Goal: Information Seeking & Learning: Learn about a topic

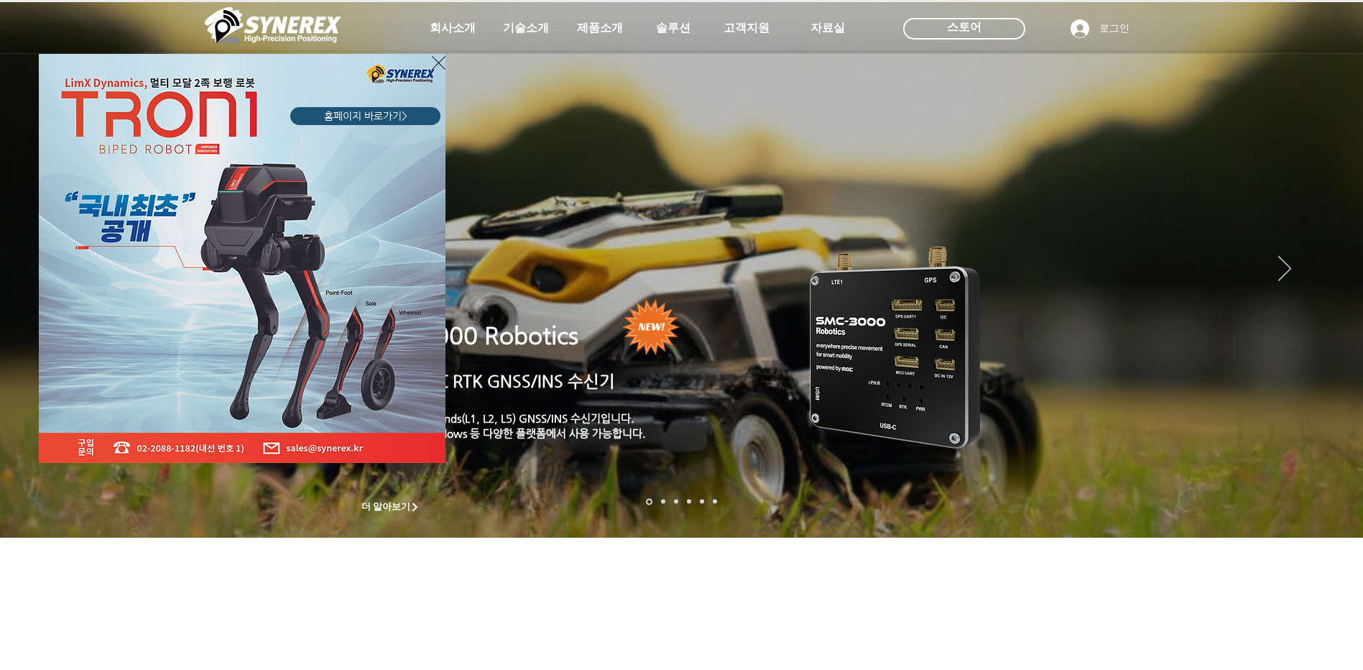
click at [426, 65] on img "LimX Dinamics" at bounding box center [242, 258] width 407 height 409
click at [438, 61] on icon "사이트로 돌아가기" at bounding box center [439, 63] width 14 height 18
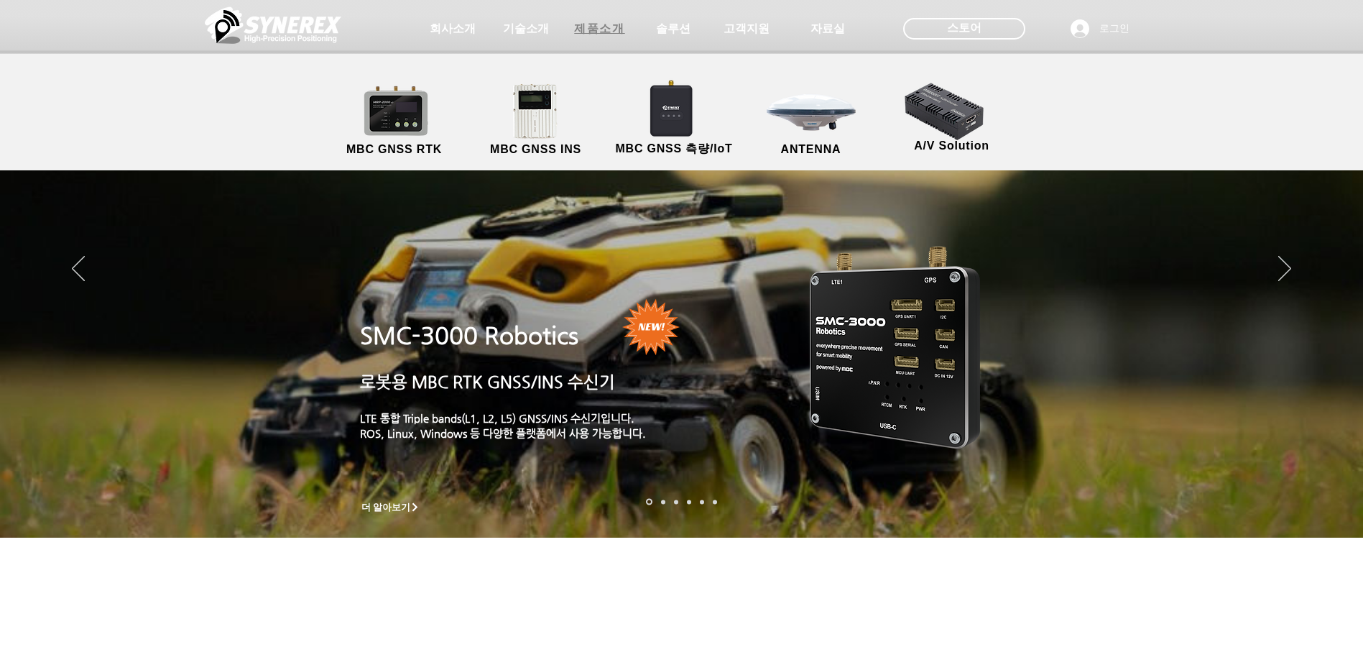
click at [609, 27] on span "제품소개" at bounding box center [599, 29] width 50 height 15
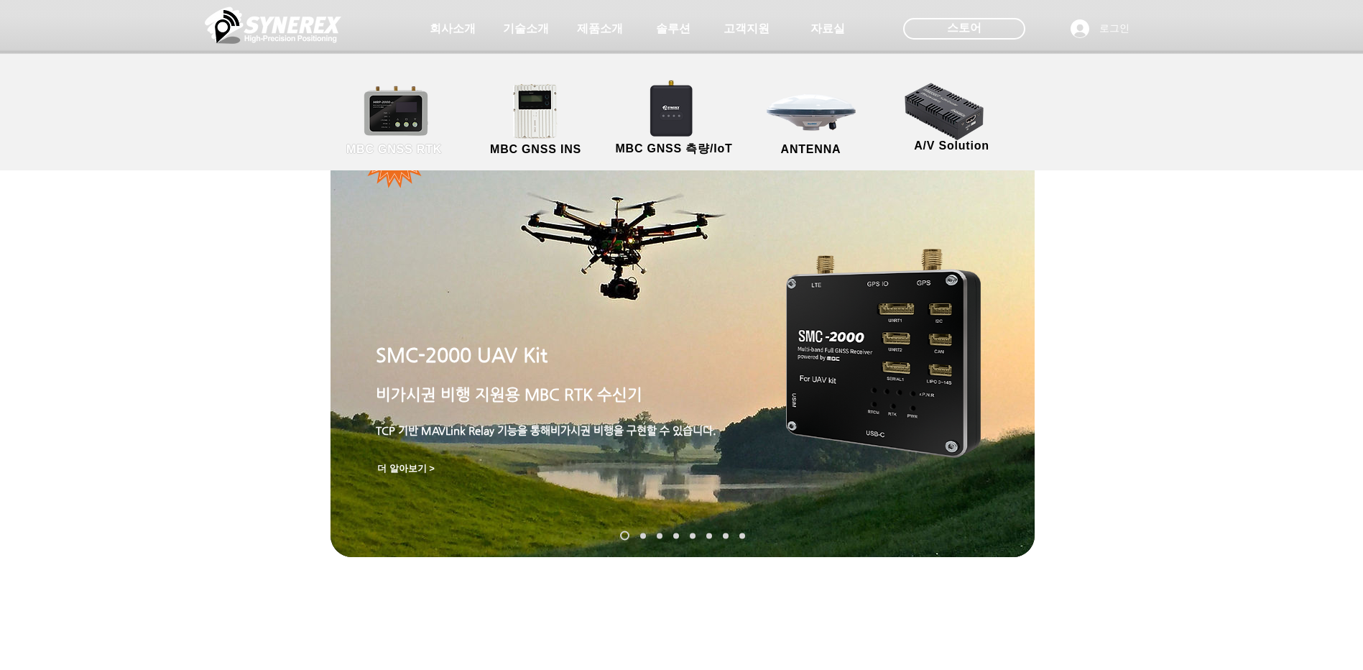
click at [428, 120] on link "MBC GNSS RTK" at bounding box center [394, 120] width 129 height 75
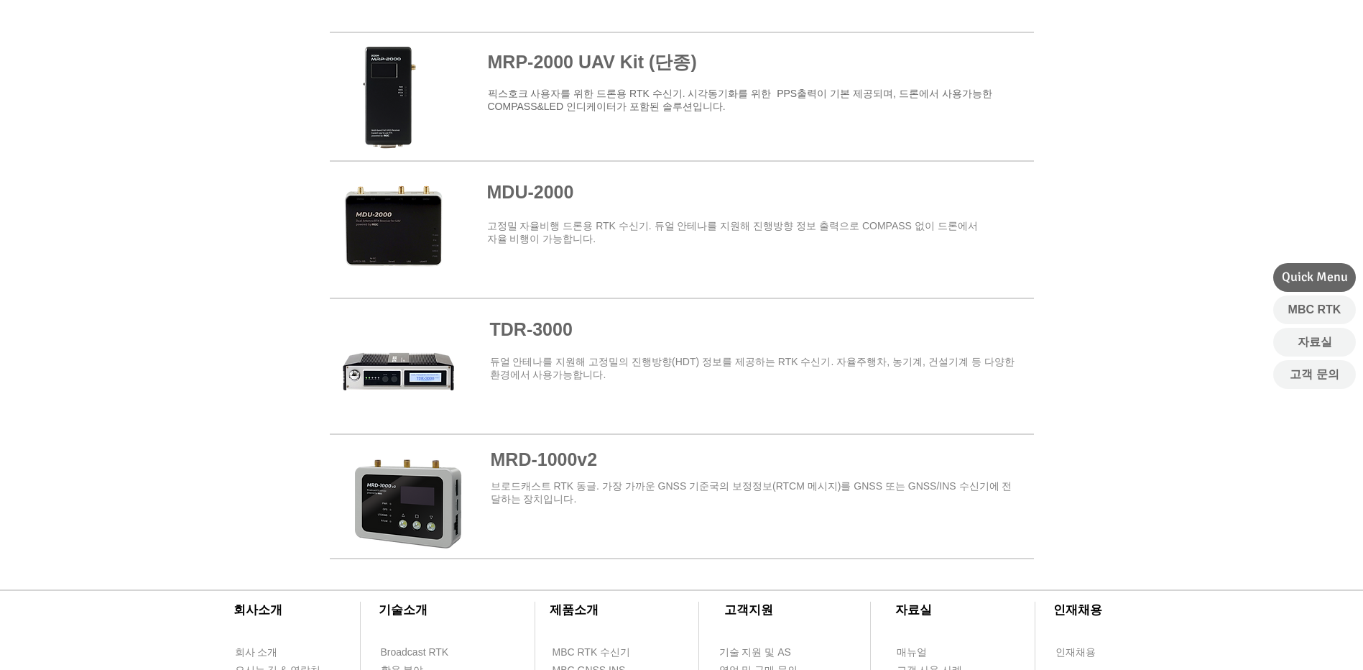
scroll to position [1509, 0]
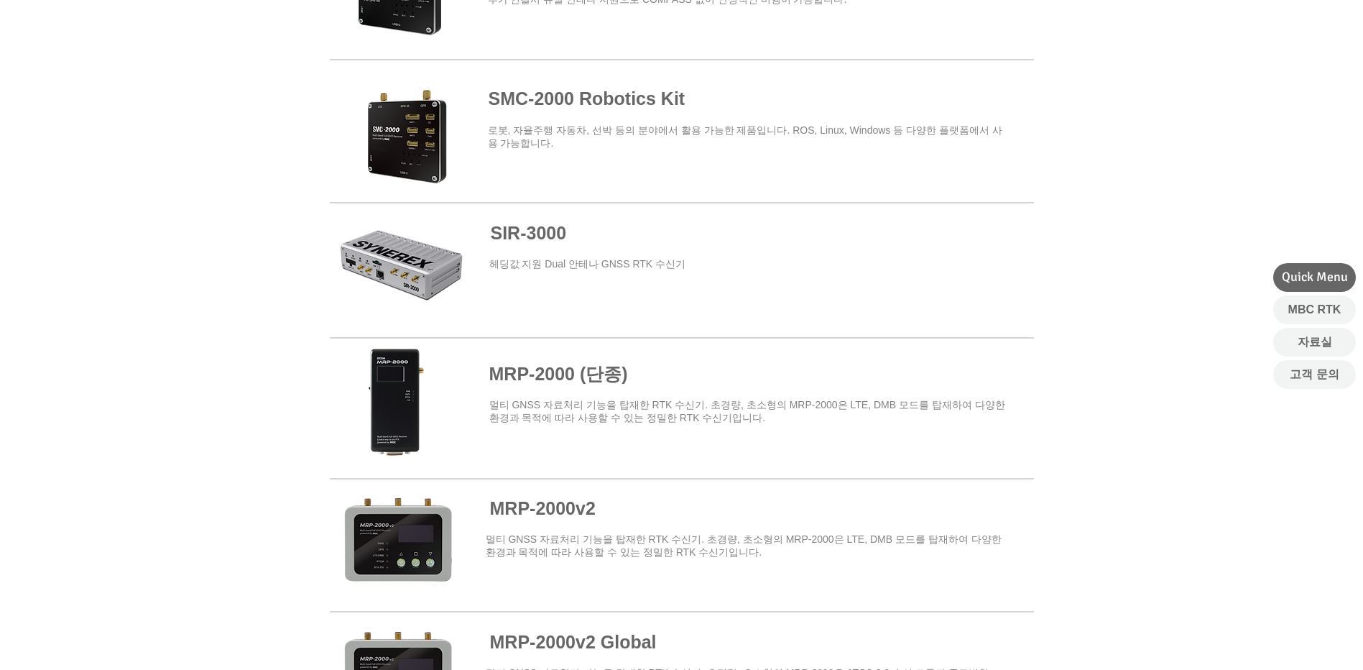
drag, startPoint x: 259, startPoint y: 180, endPoint x: 872, endPoint y: 126, distance: 615.3
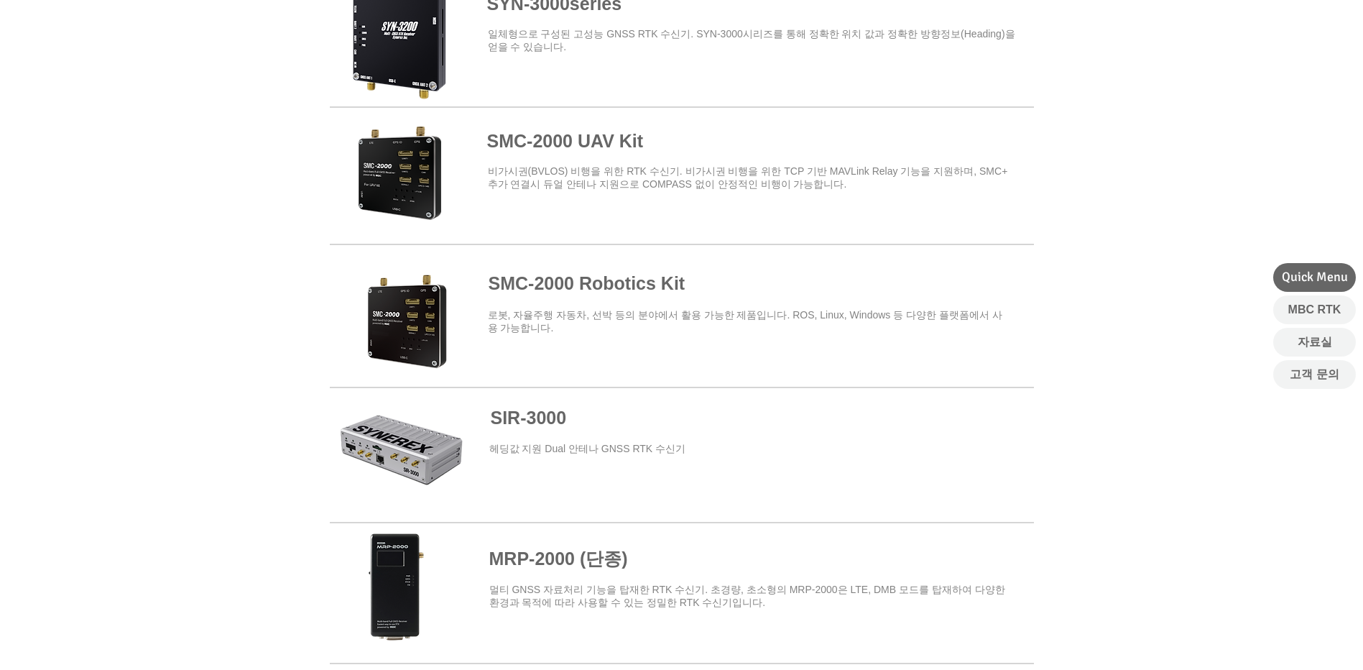
scroll to position [0, 0]
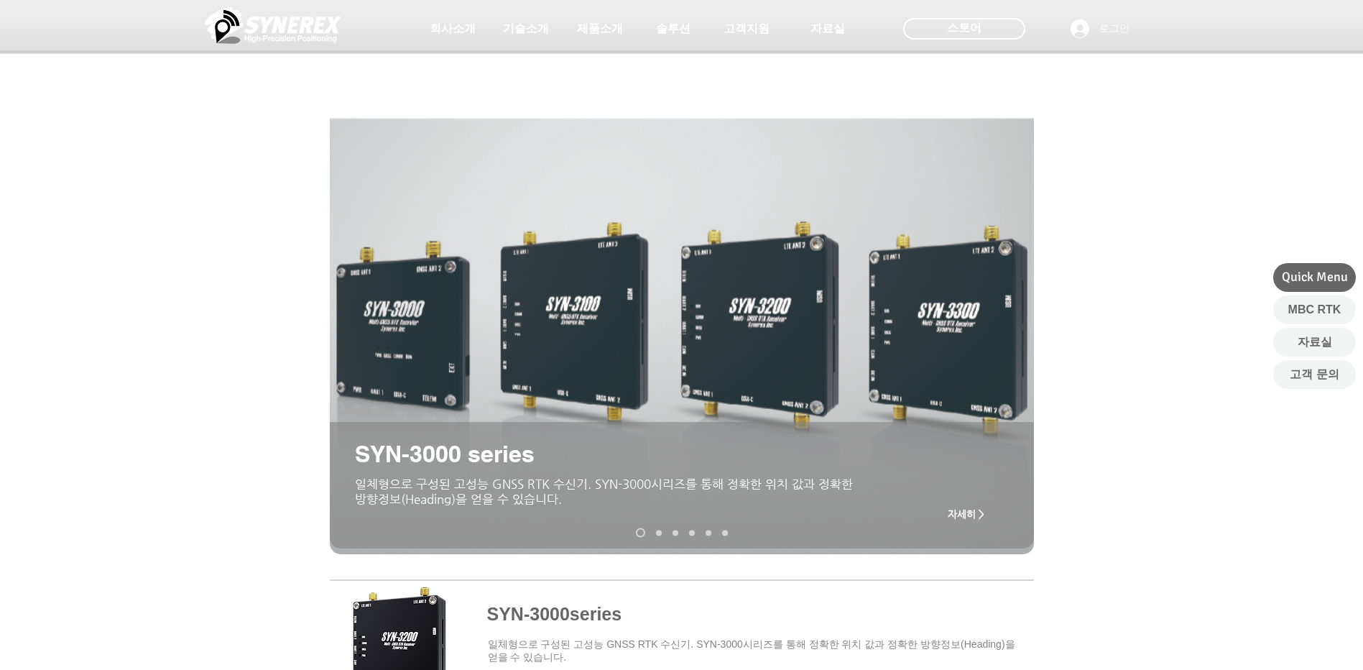
drag, startPoint x: 1122, startPoint y: 422, endPoint x: 1117, endPoint y: 251, distance: 171.1
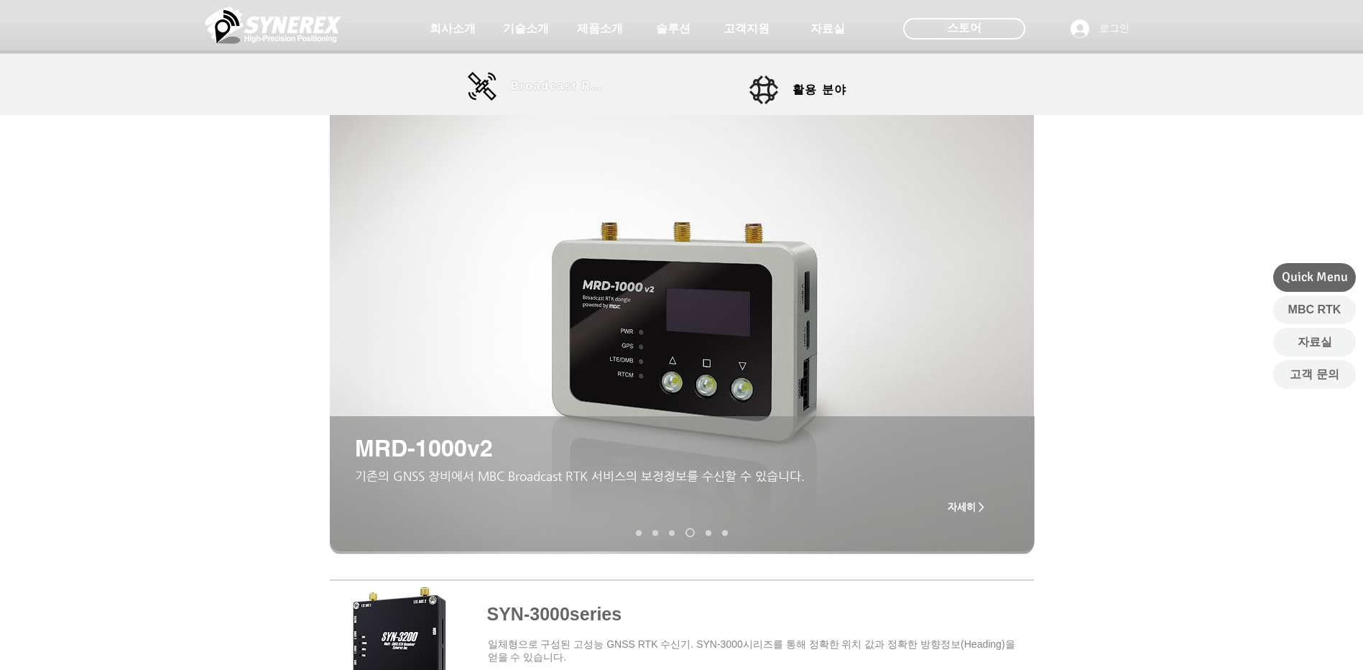
click at [558, 93] on span "Broadcast RTK" at bounding box center [559, 86] width 97 height 13
click at [521, 86] on span "Broadcast RTK" at bounding box center [559, 86] width 97 height 13
click at [799, 92] on span "활용 분야" at bounding box center [820, 90] width 55 height 15
click at [544, 86] on span "Broadcast RTK" at bounding box center [559, 86] width 97 height 13
click at [315, 27] on img at bounding box center [273, 25] width 137 height 43
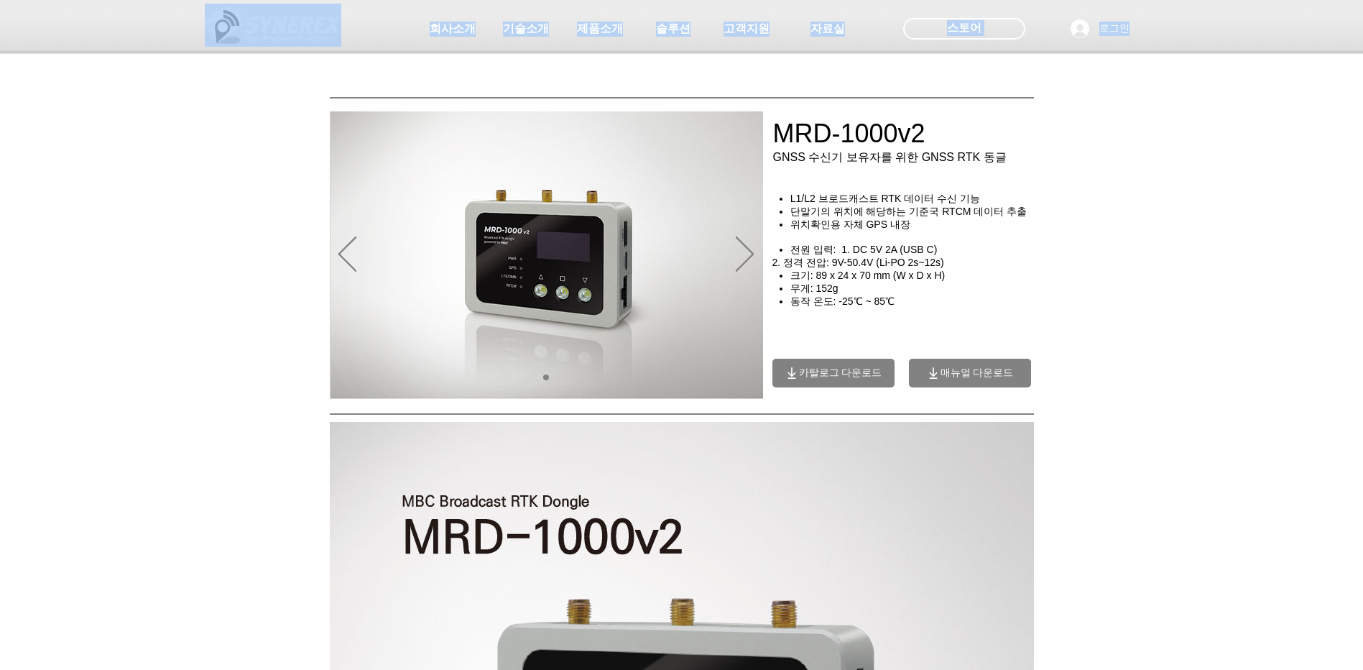
drag, startPoint x: 782, startPoint y: 140, endPoint x: 1121, endPoint y: 308, distance: 378.5
drag, startPoint x: 1121, startPoint y: 308, endPoint x: 1150, endPoint y: 323, distance: 33.1
click at [1150, 323] on div "main content" at bounding box center [681, 309] width 1363 height 179
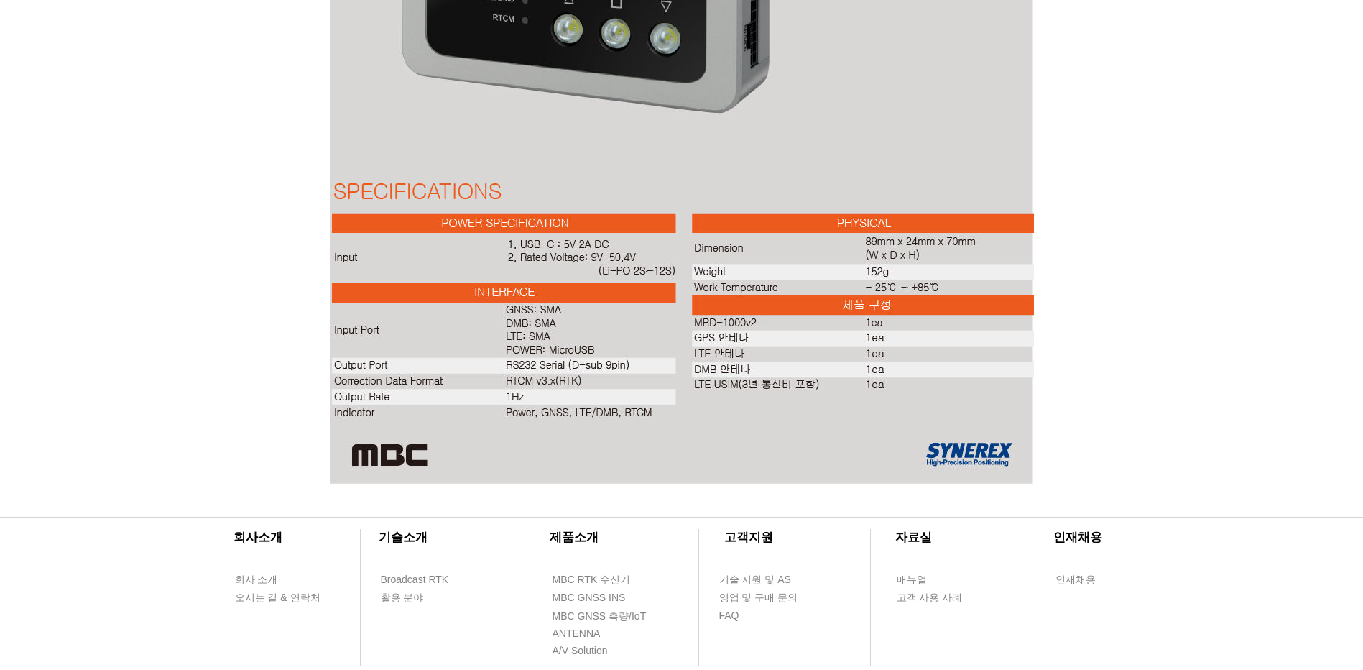
scroll to position [3161, 0]
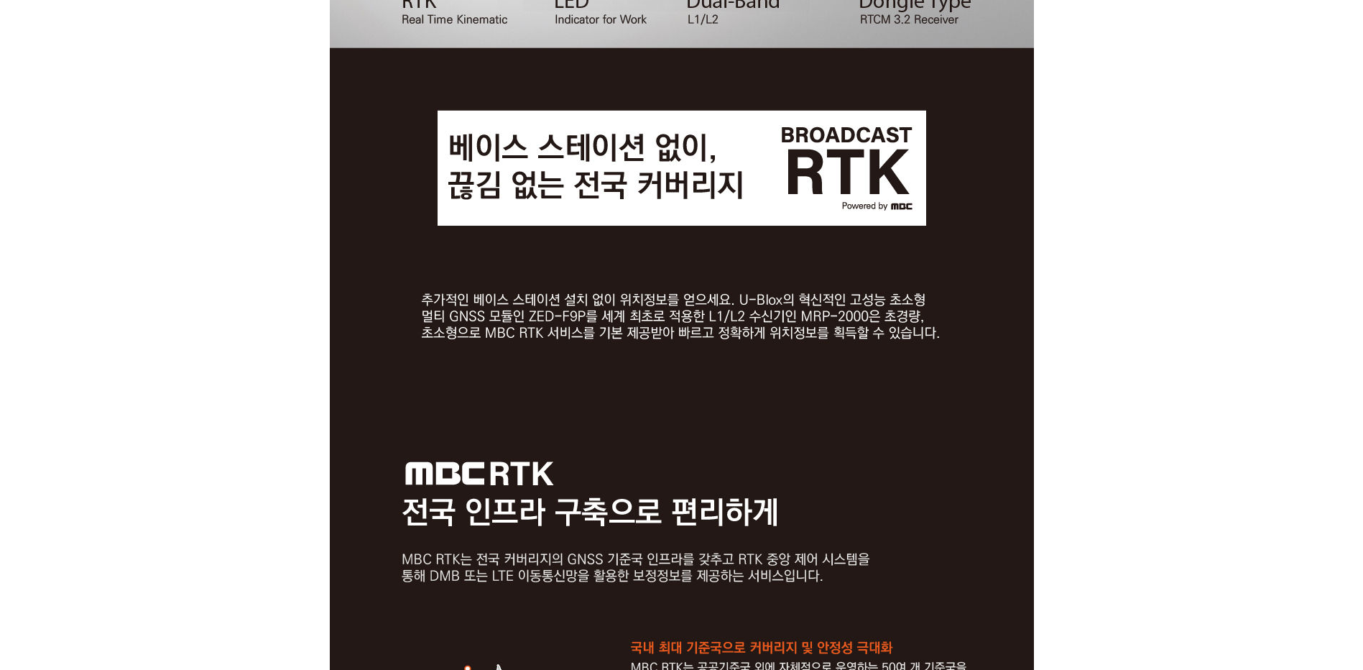
drag, startPoint x: 1137, startPoint y: 335, endPoint x: 1148, endPoint y: 258, distance: 77.6
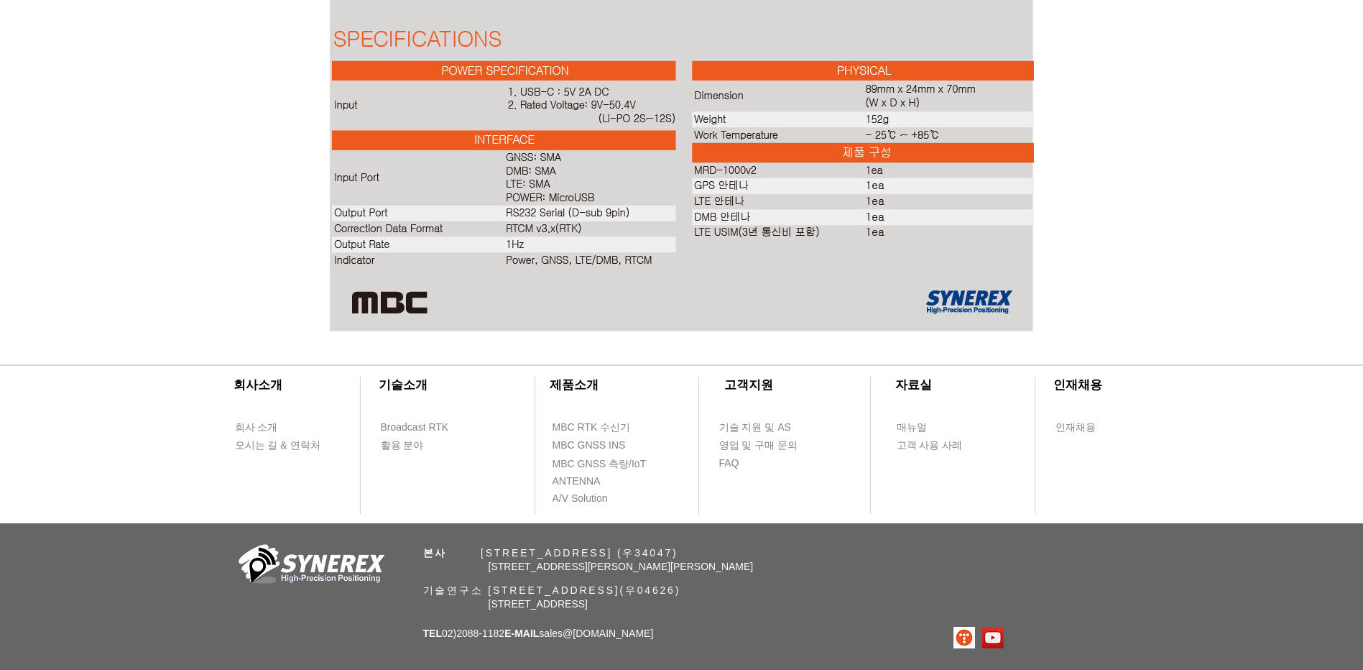
scroll to position [3230, 0]
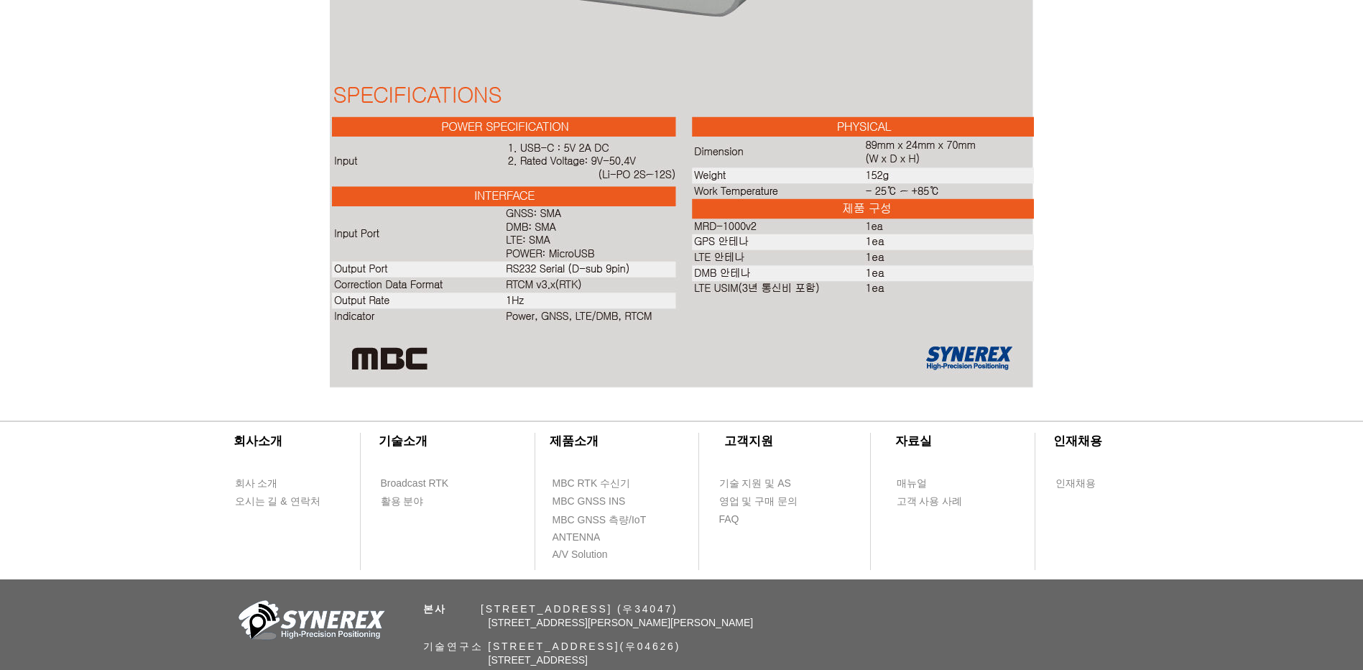
drag, startPoint x: 1209, startPoint y: 327, endPoint x: 1201, endPoint y: 270, distance: 57.3
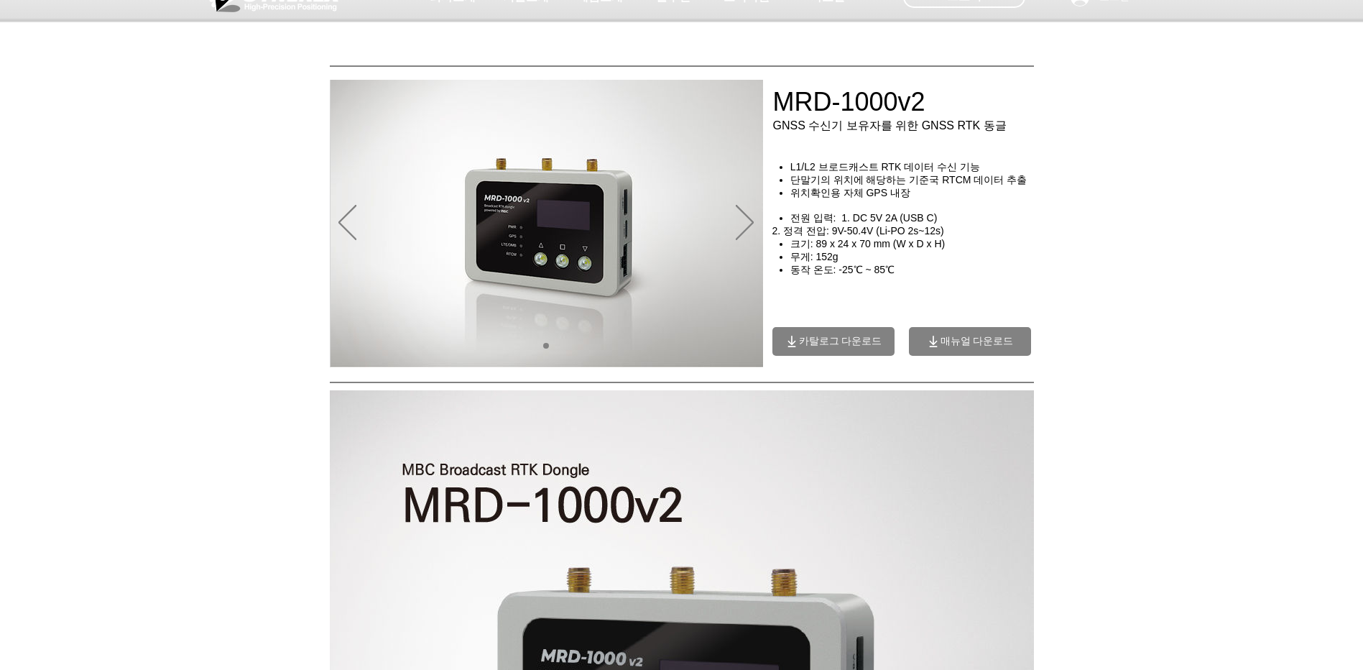
scroll to position [0, 0]
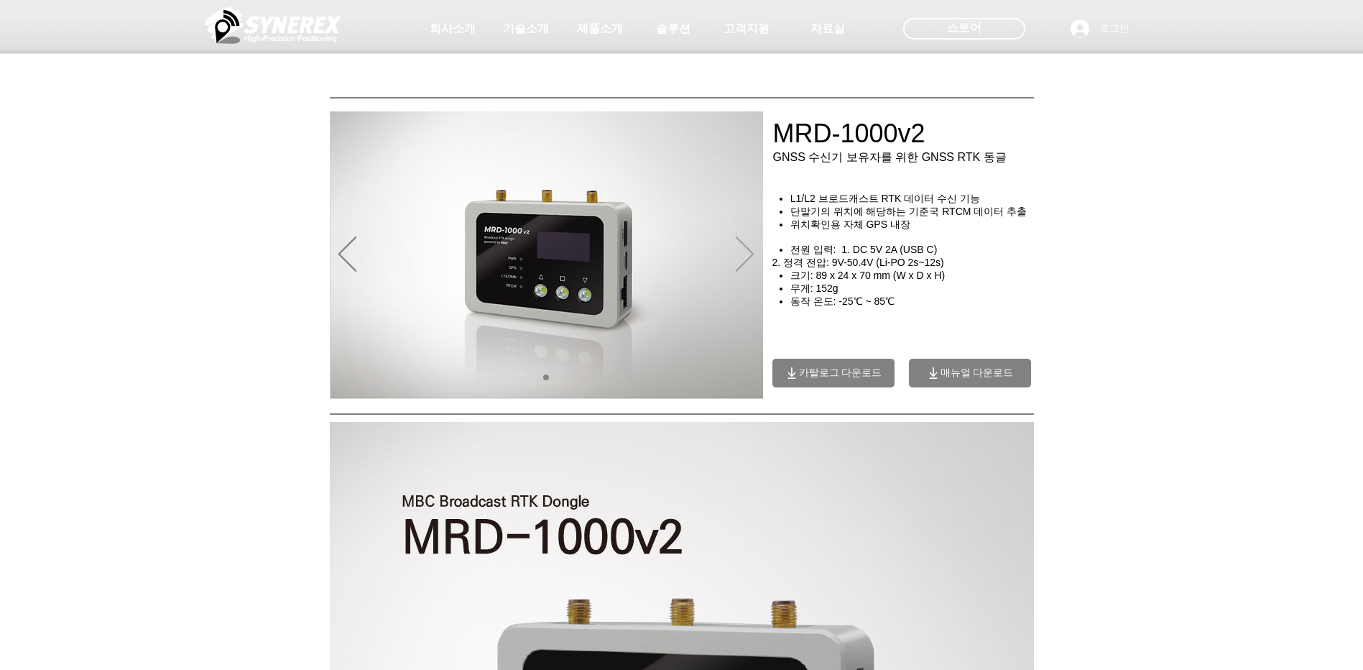
click at [742, 254] on icon "다음" at bounding box center [745, 253] width 18 height 35
click at [854, 379] on span "카탈로그 다운로드" at bounding box center [840, 372] width 83 height 13
click at [821, 372] on span "카탈로그 다운로드" at bounding box center [840, 372] width 83 height 13
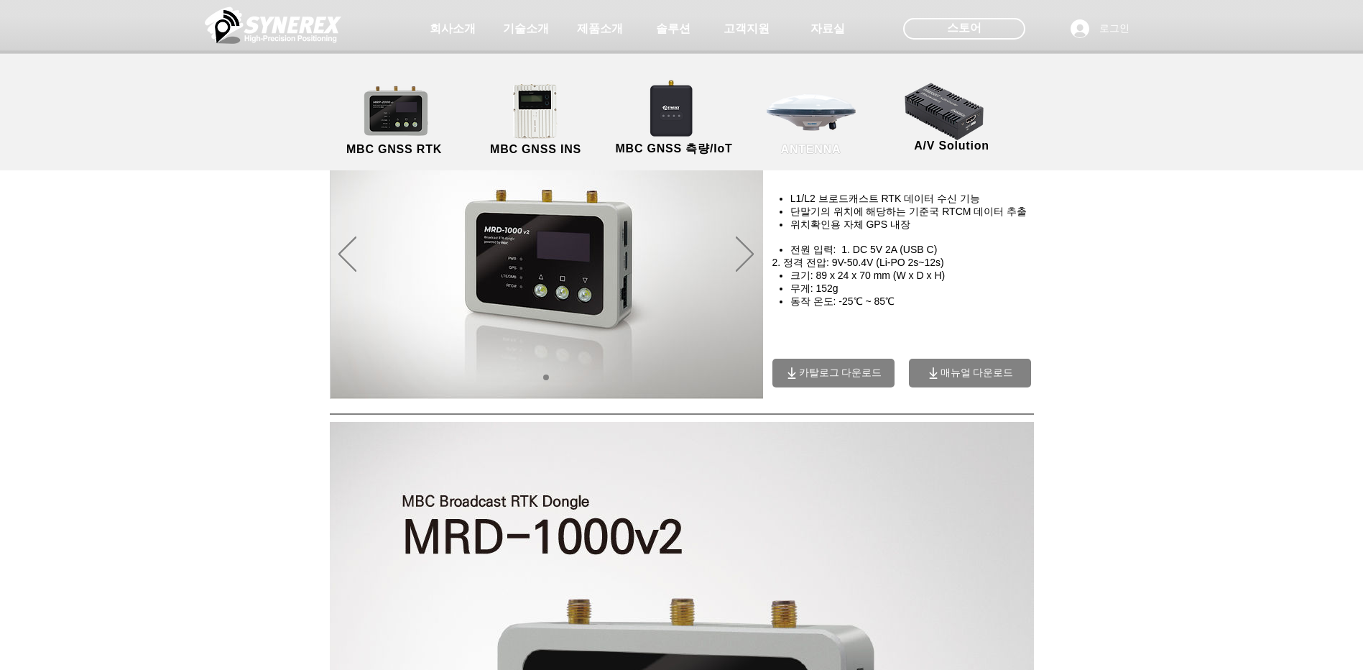
click at [843, 116] on link "ANTENNA" at bounding box center [811, 120] width 129 height 75
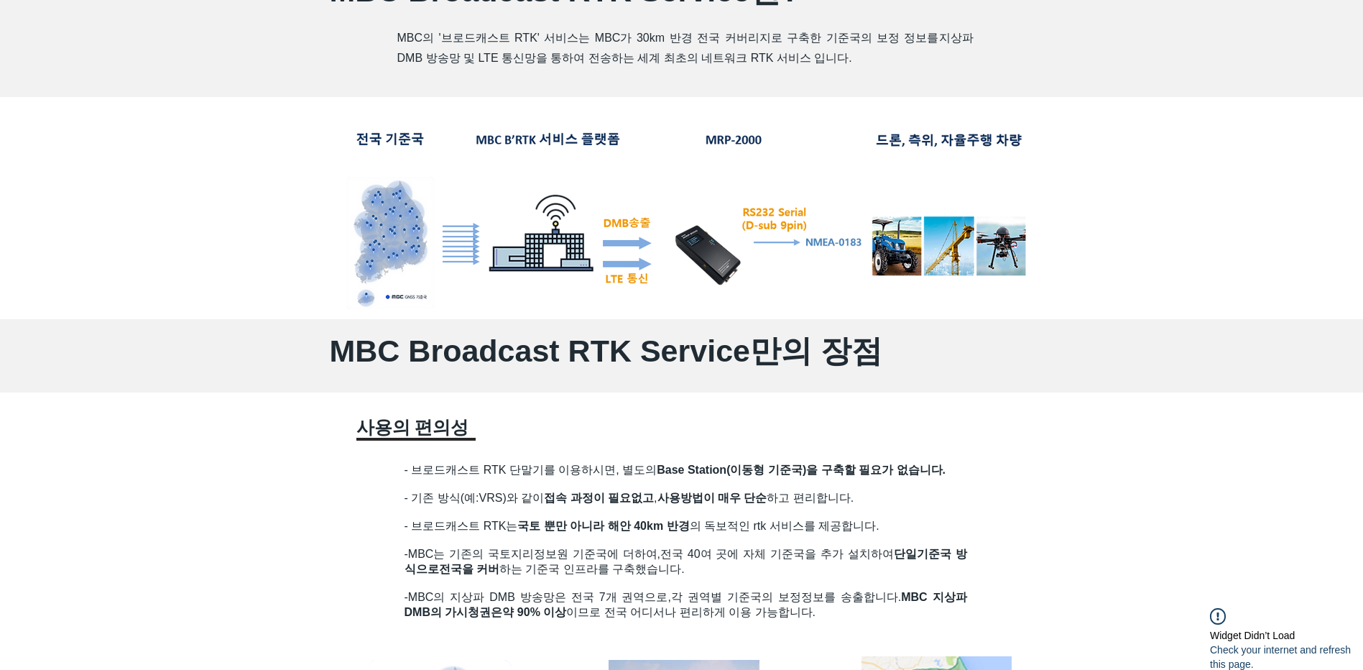
scroll to position [862, 0]
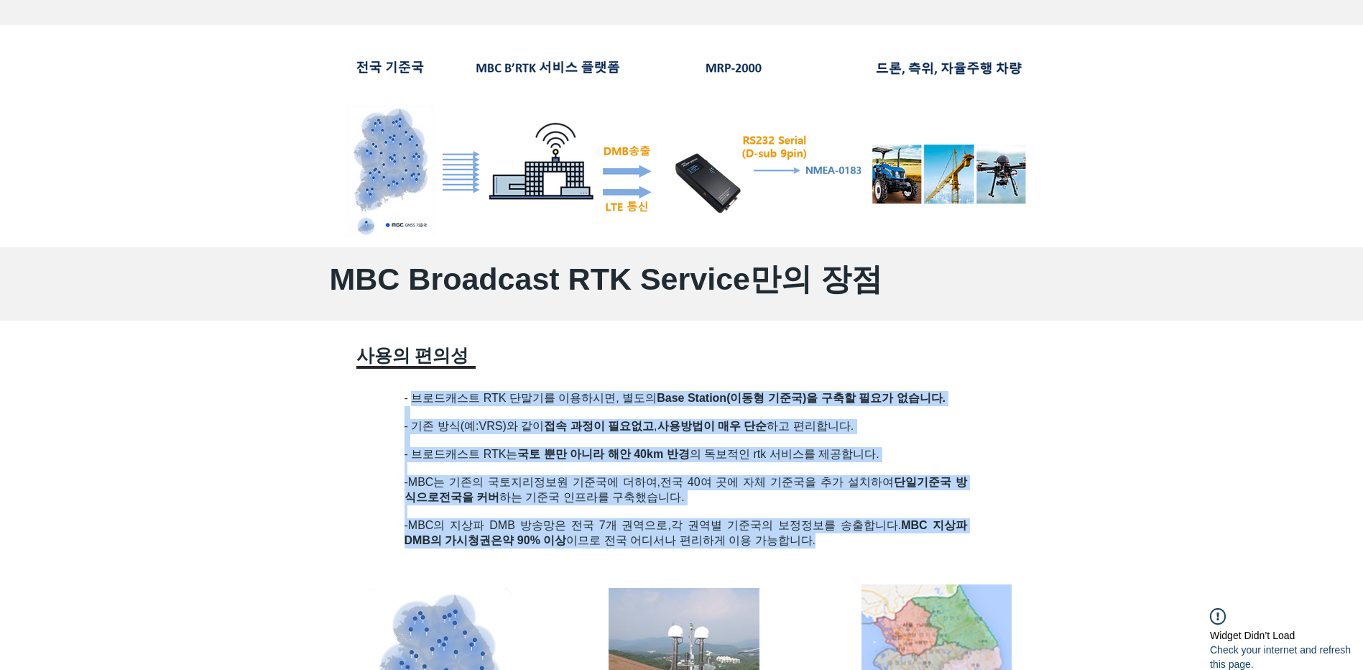
drag, startPoint x: 412, startPoint y: 400, endPoint x: 883, endPoint y: 543, distance: 492.6
click at [883, 543] on div "- 브로드캐스트 RTK 단말기를 이용하시면, 별도의 Base Station(이동형 기준국)을 구축할 필요가 없습니다. - 기존 방식(예:VRS…" at bounding box center [686, 479] width 563 height 177
drag, startPoint x: 883, startPoint y: 543, endPoint x: 862, endPoint y: 546, distance: 21.7
click at [862, 546] on p "-MBC의 지상파 DMB 방송망은 전국 7개 권역으로, 각 권역별 기준국의 보정정보를 송출합니다. MBC 지상파 DMB의 가시청권은 약 90%…" at bounding box center [686, 533] width 563 height 30
click at [851, 547] on p "-MBC의 지상파 DMB 방송망은 전국 7개 권역으로, 각 권역별 기준국의 보정정보를 송출합니다. MBC 지상파 DMB의 가시청권은 약 90%…" at bounding box center [686, 533] width 563 height 30
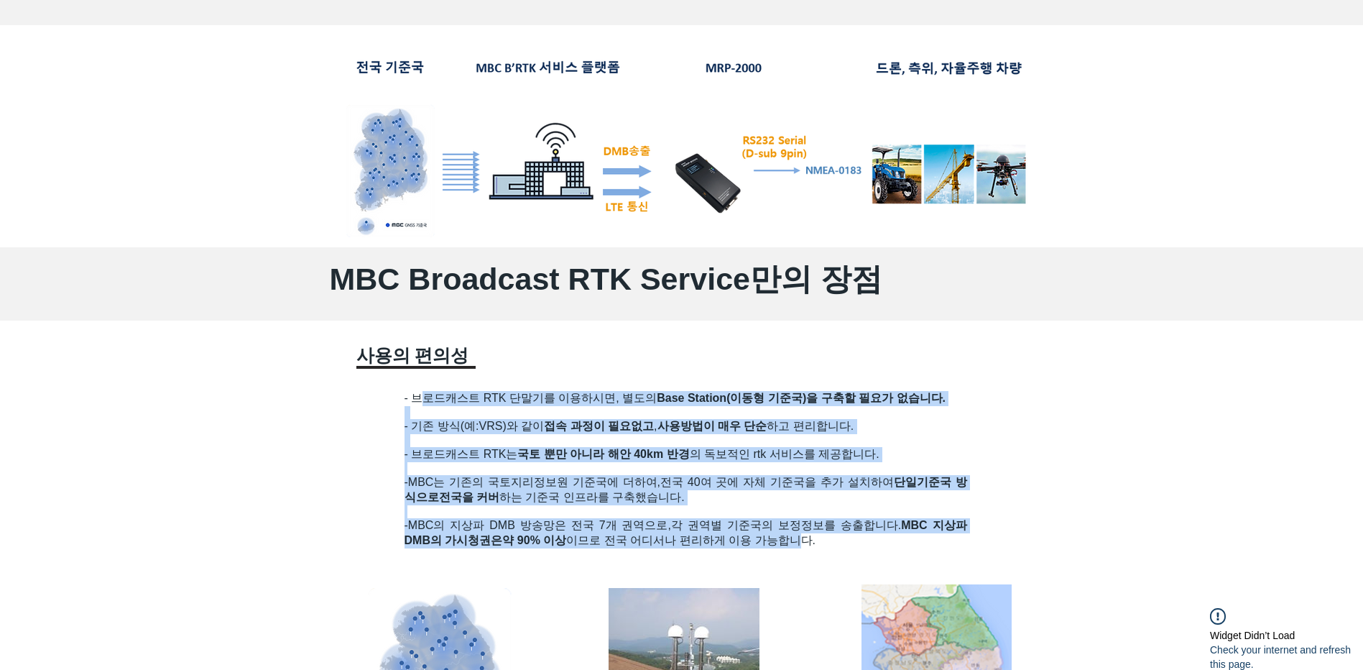
drag, startPoint x: 812, startPoint y: 543, endPoint x: 422, endPoint y: 400, distance: 415.5
click at [422, 400] on div "- 브로드캐스트 RTK 단말기를 이용하시면, 별도의 Base Station(이동형 기준국)을 구축할 필요가 없습니다. - 기존 방식(예:VRS…" at bounding box center [686, 479] width 563 height 177
drag, startPoint x: 422, startPoint y: 400, endPoint x: 937, endPoint y: 481, distance: 521.4
click at [937, 481] on span "단일기준국 방식으로" at bounding box center [686, 489] width 563 height 27
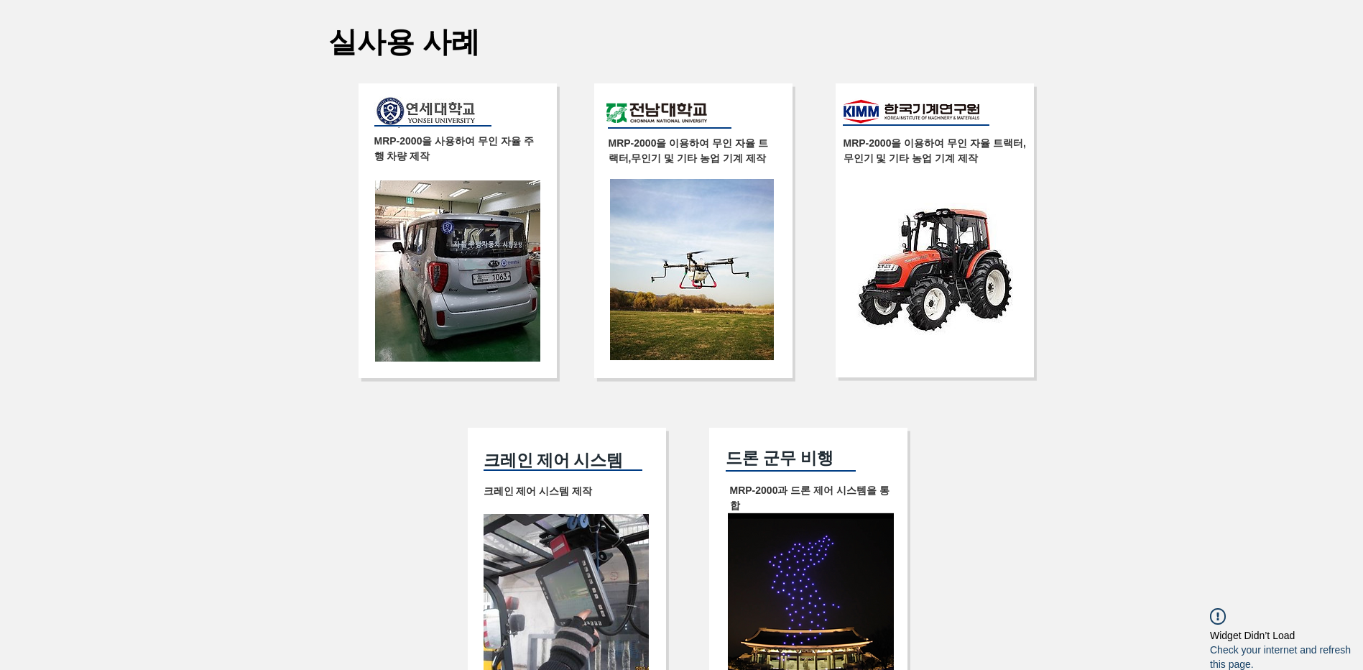
scroll to position [2515, 0]
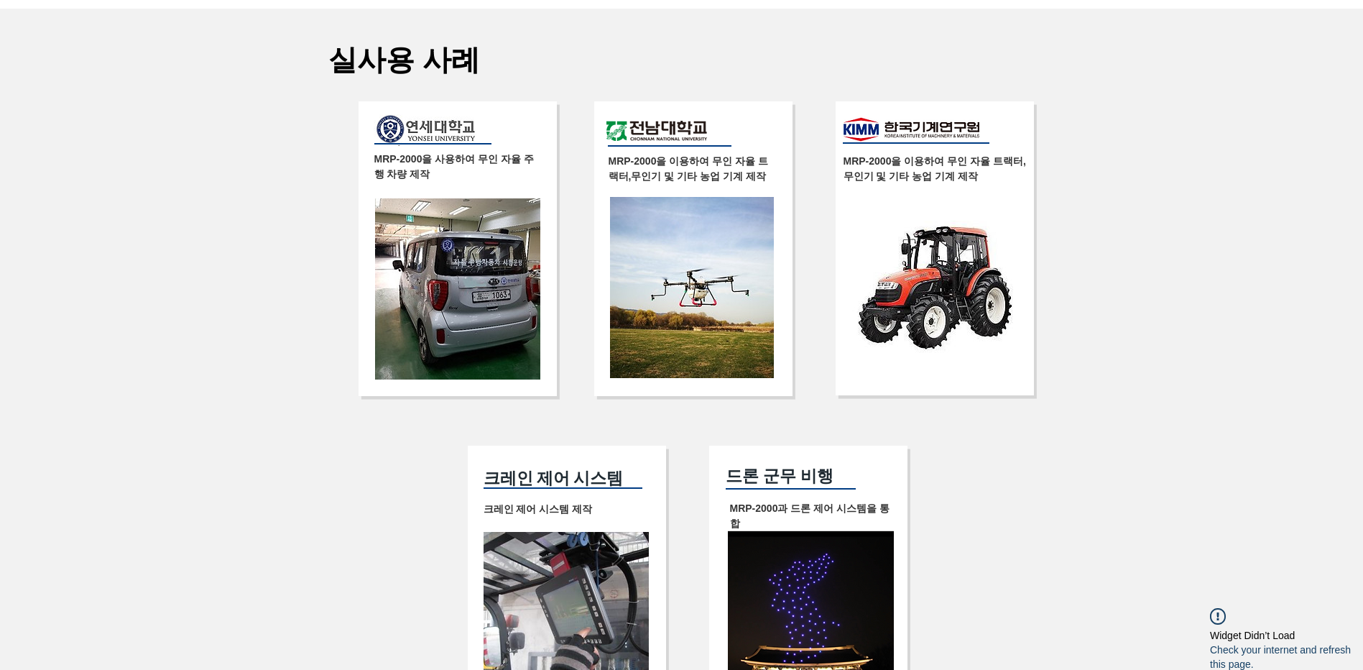
click at [1196, 338] on div at bounding box center [681, 392] width 1363 height 767
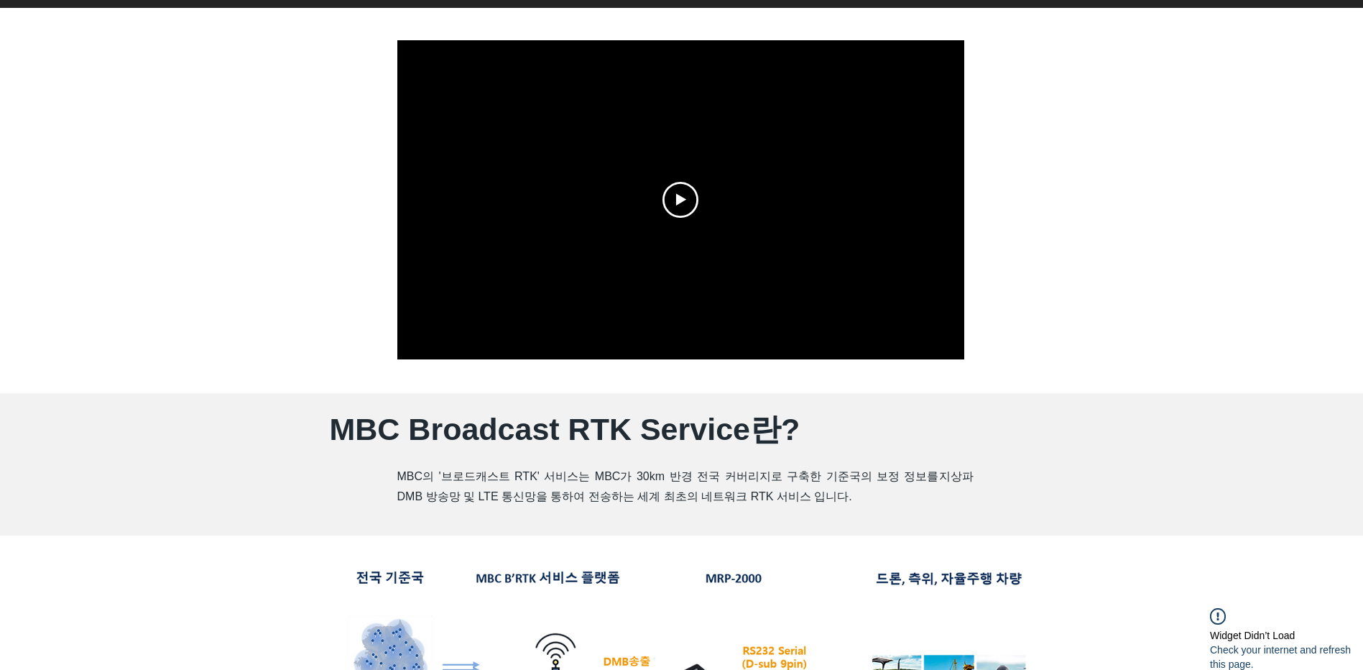
scroll to position [0, 0]
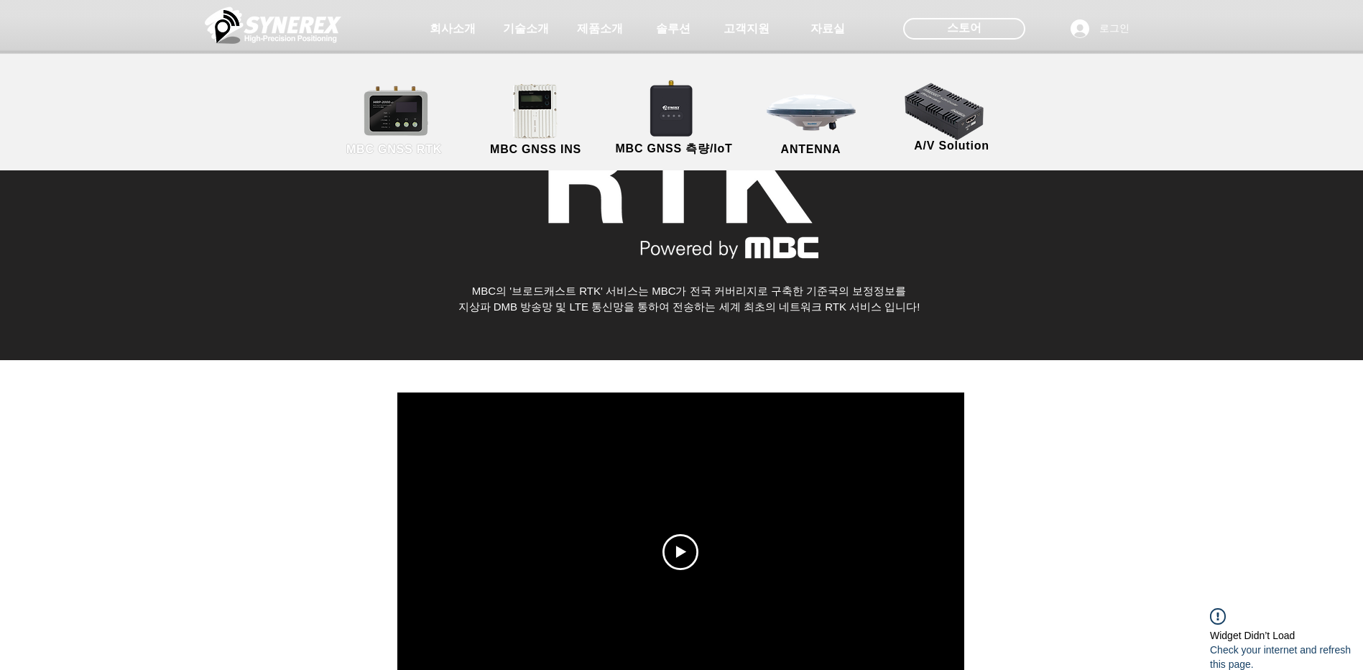
click at [402, 124] on link "MBC GNSS RTK" at bounding box center [394, 120] width 129 height 75
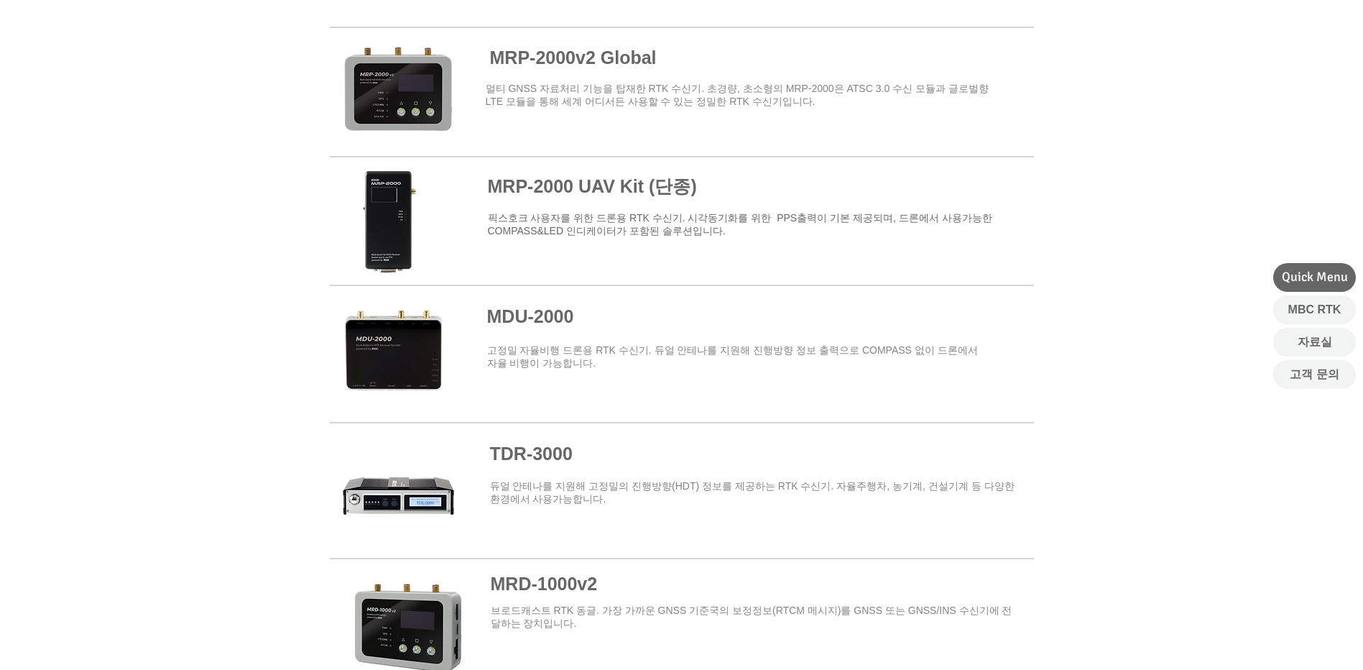
scroll to position [1509, 0]
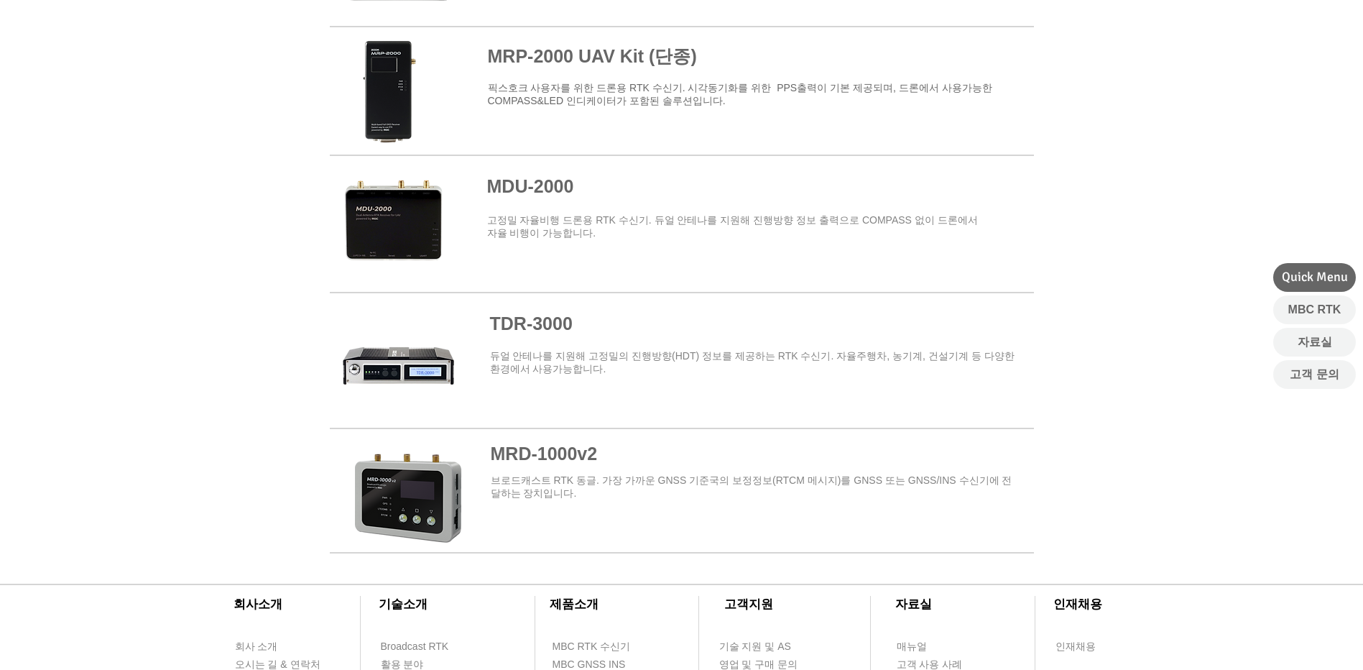
click at [609, 477] on span at bounding box center [682, 494] width 704 height 115
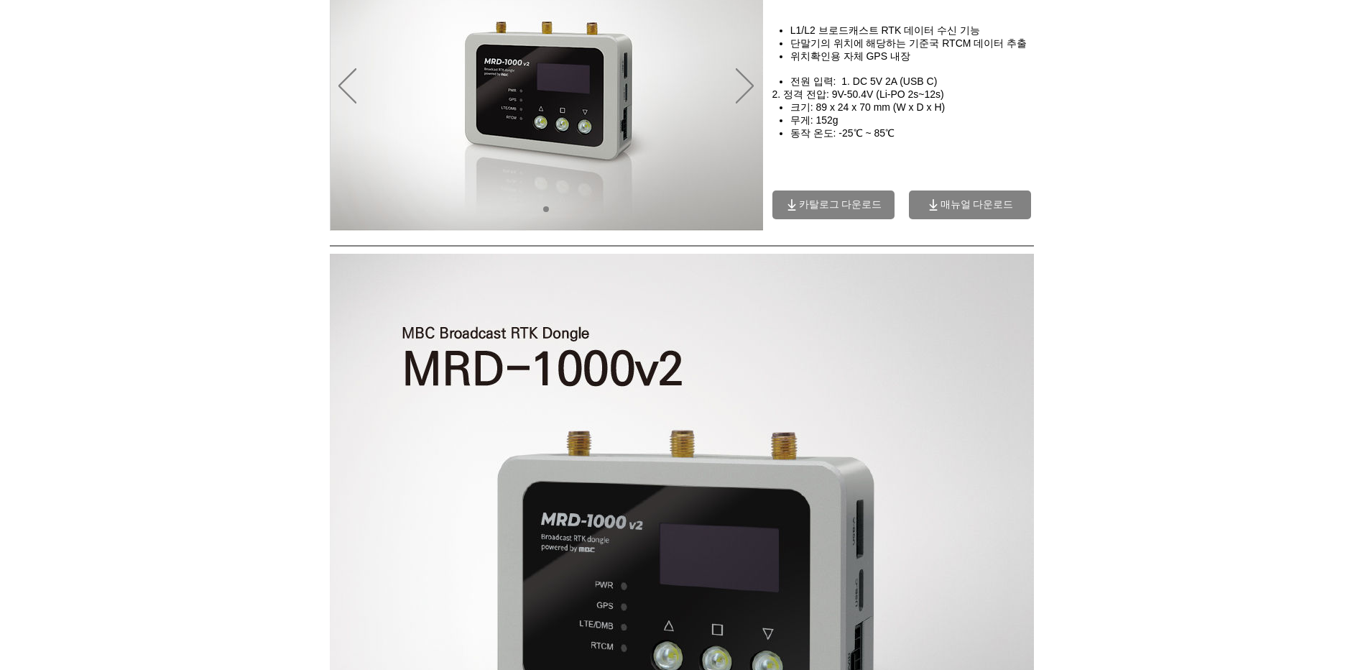
scroll to position [144, 0]
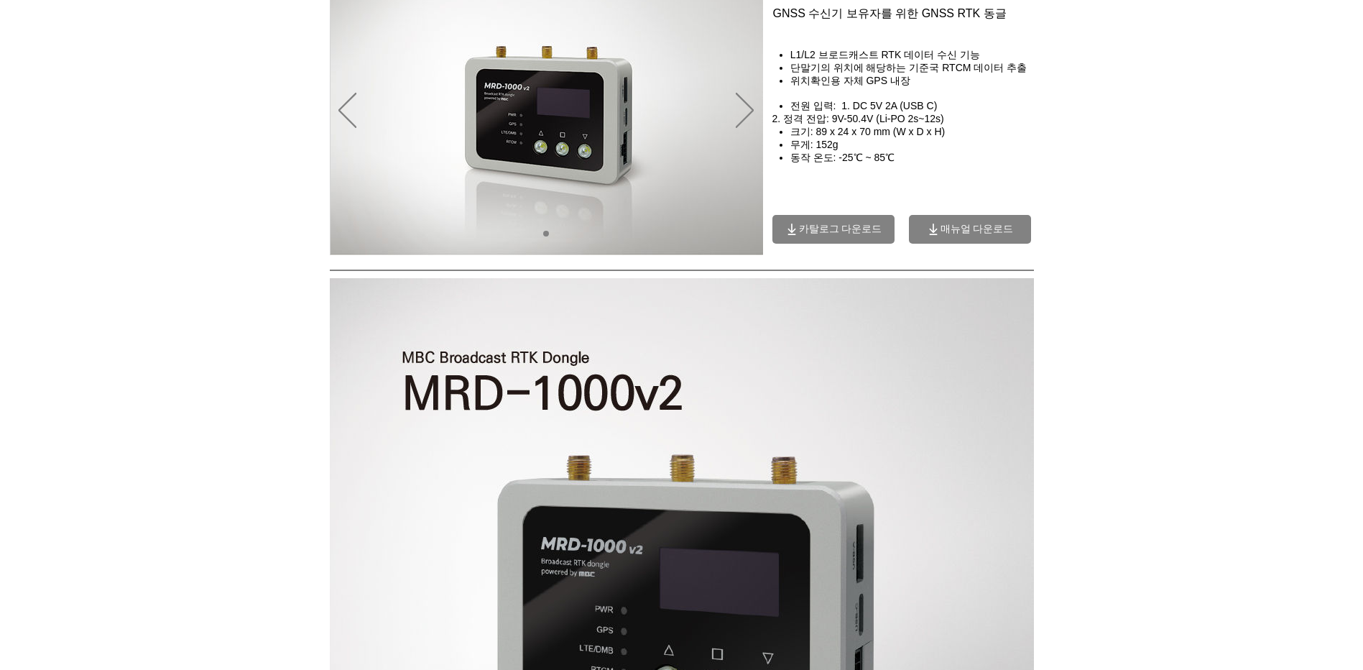
click at [832, 229] on span "카탈로그 다운로드" at bounding box center [840, 229] width 83 height 13
click at [987, 224] on span "매뉴얼 다운로드" at bounding box center [970, 229] width 122 height 29
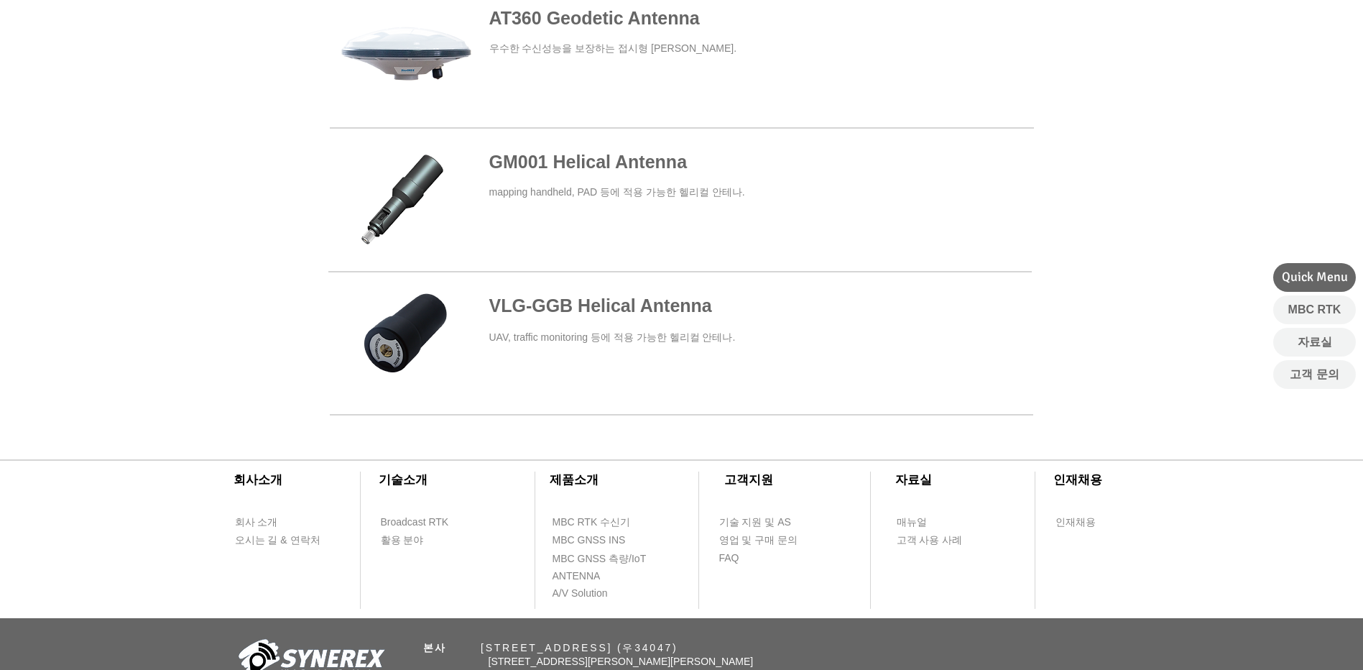
click at [706, 191] on span at bounding box center [679, 199] width 703 height 126
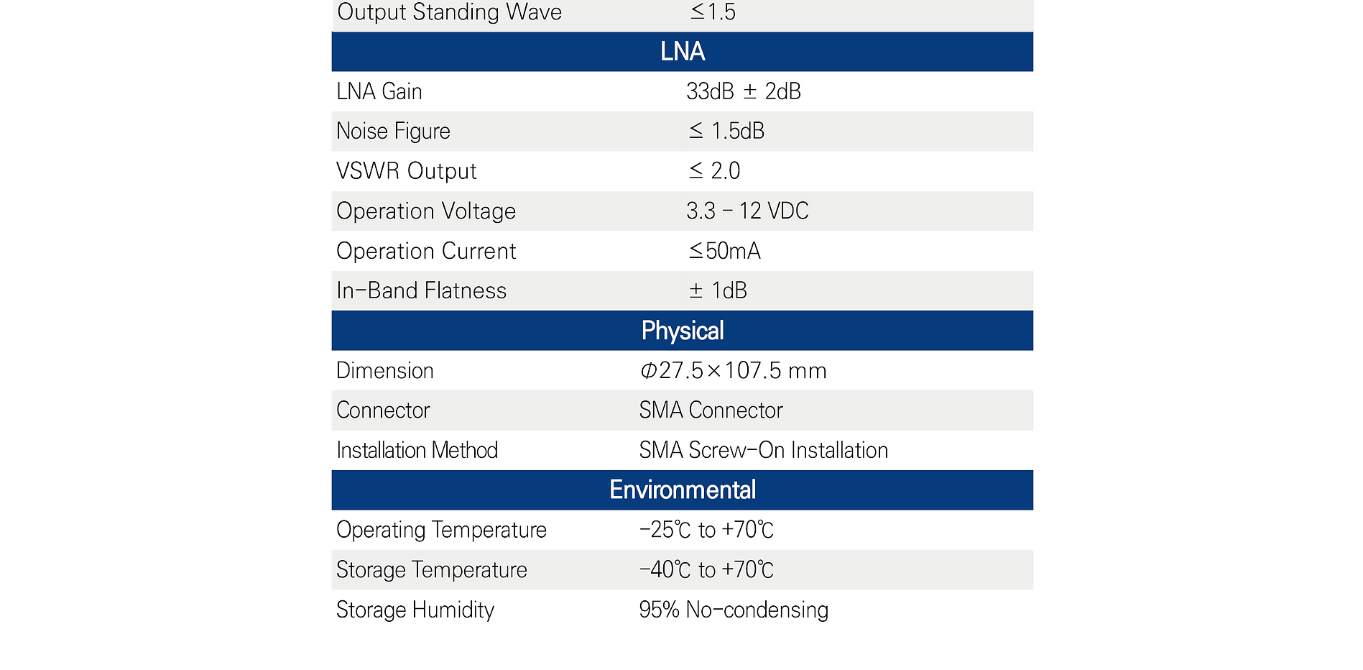
scroll to position [1293, 0]
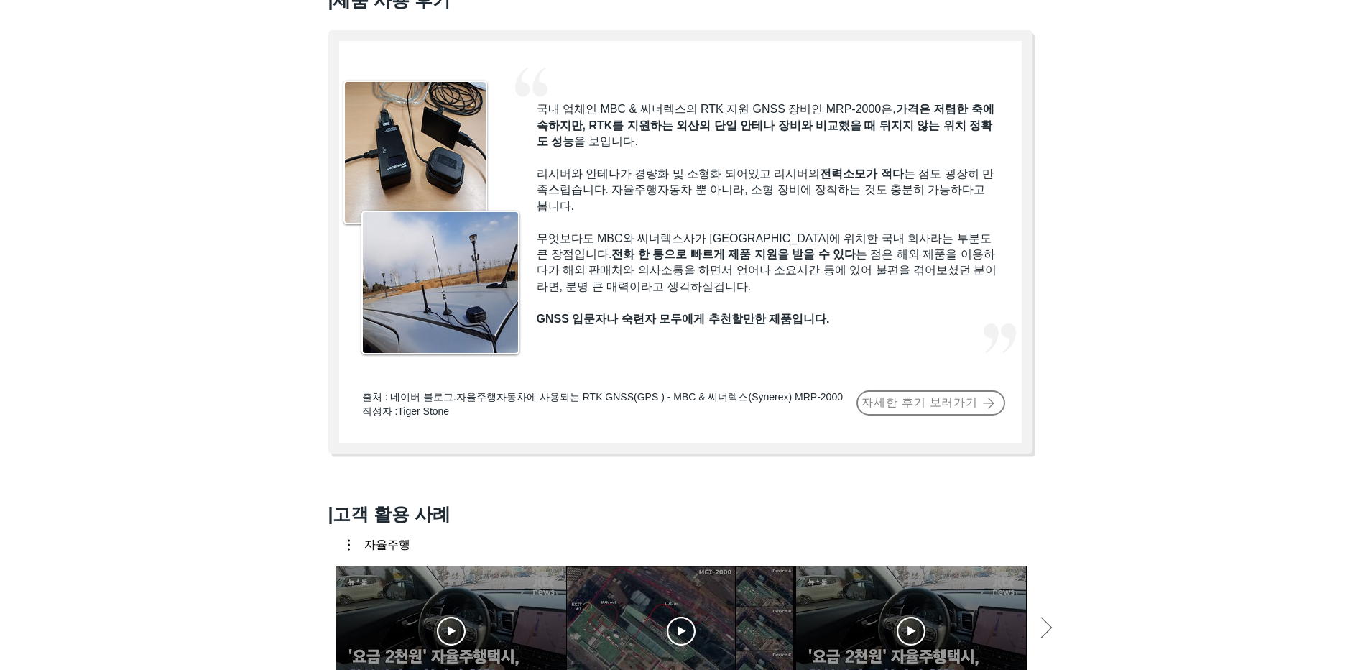
scroll to position [862, 0]
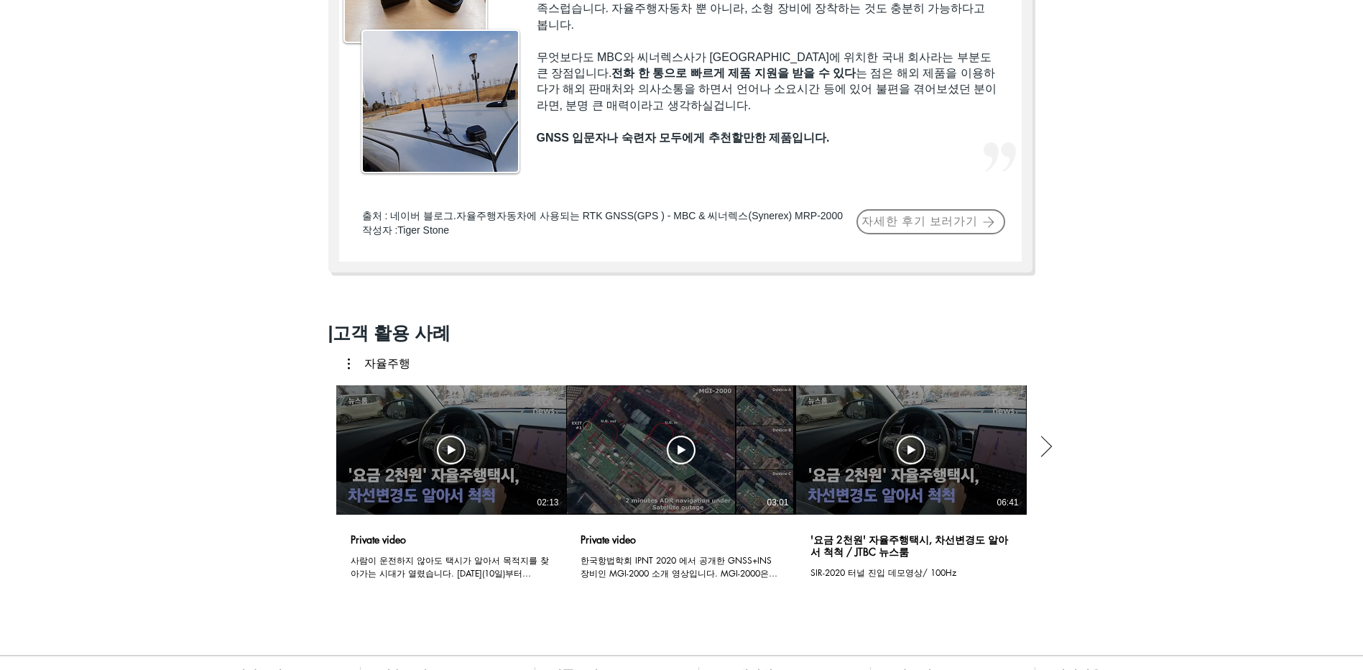
click at [1047, 457] on icon "다음 동영상" at bounding box center [1046, 446] width 22 height 22
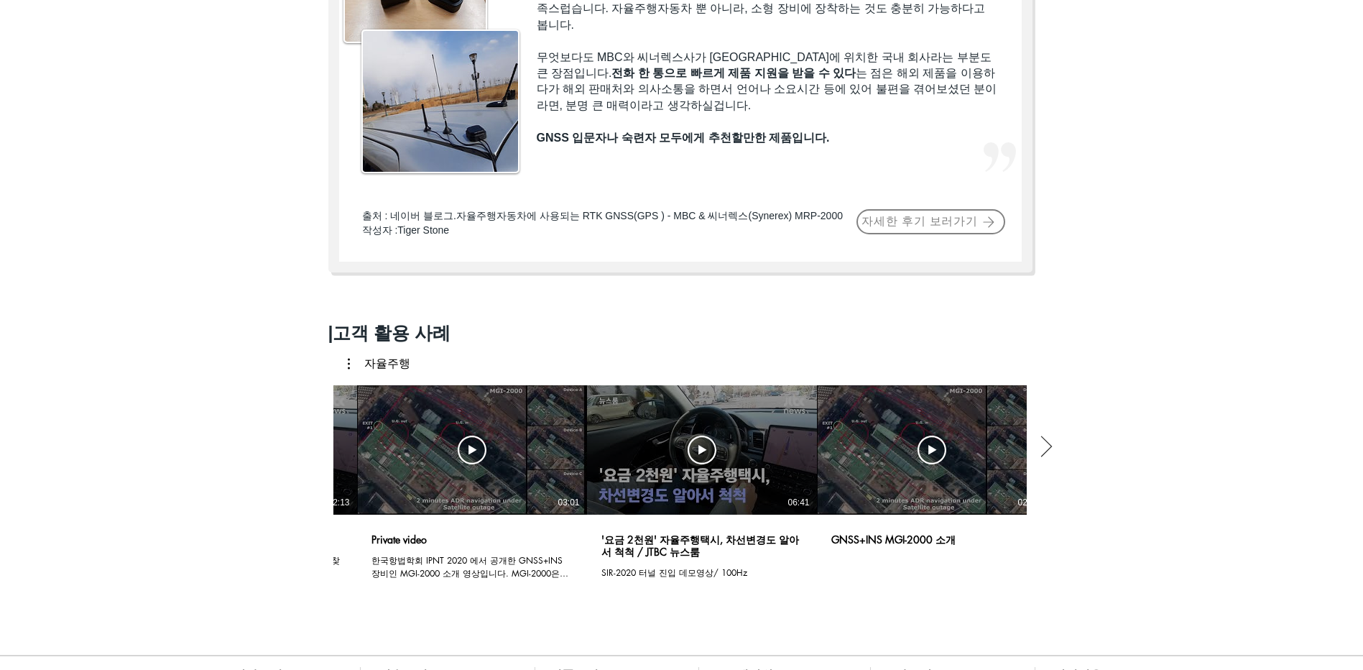
scroll to position [0, 232]
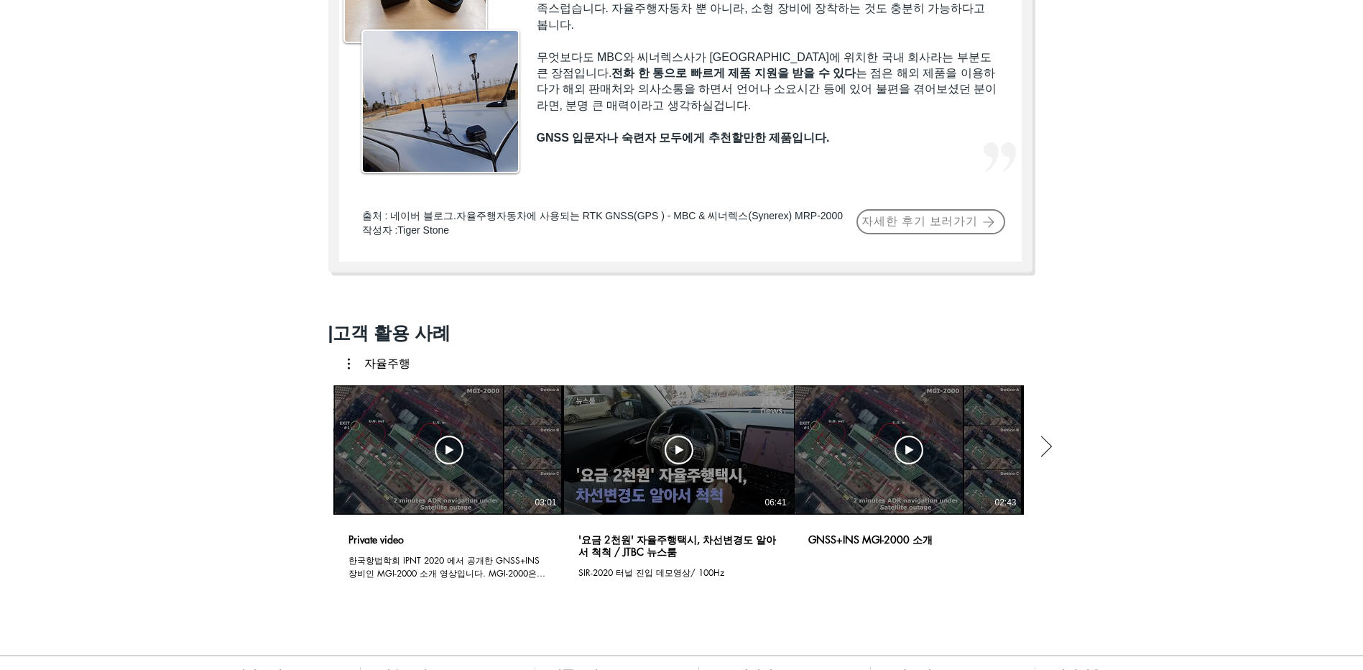
click at [1047, 457] on icon "다음 동영상" at bounding box center [1046, 446] width 22 height 22
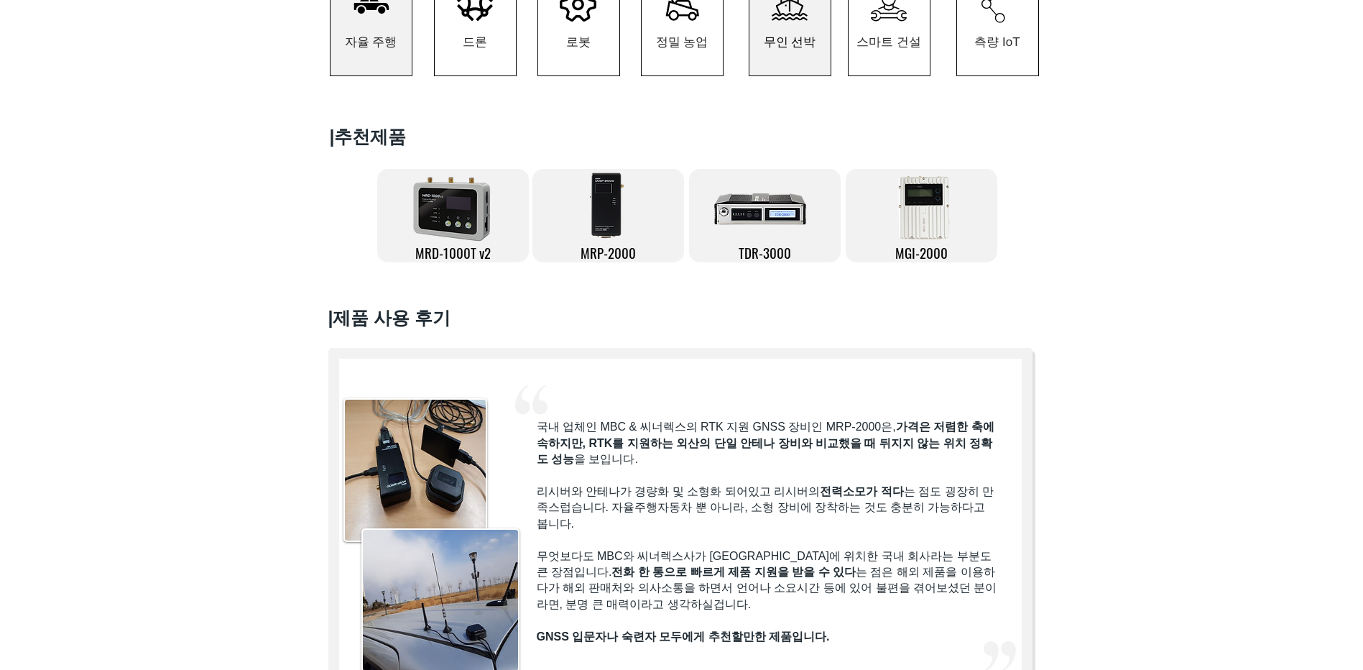
scroll to position [359, 0]
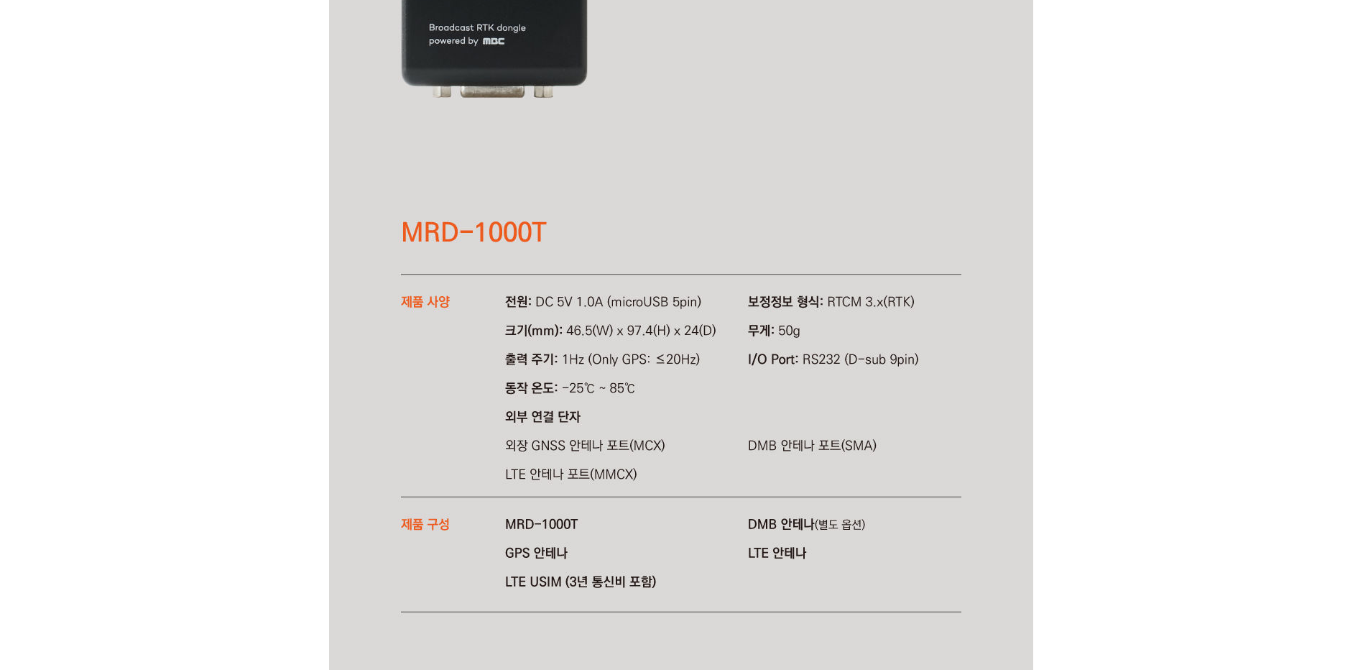
scroll to position [3087, 0]
